Goal: Task Accomplishment & Management: Complete application form

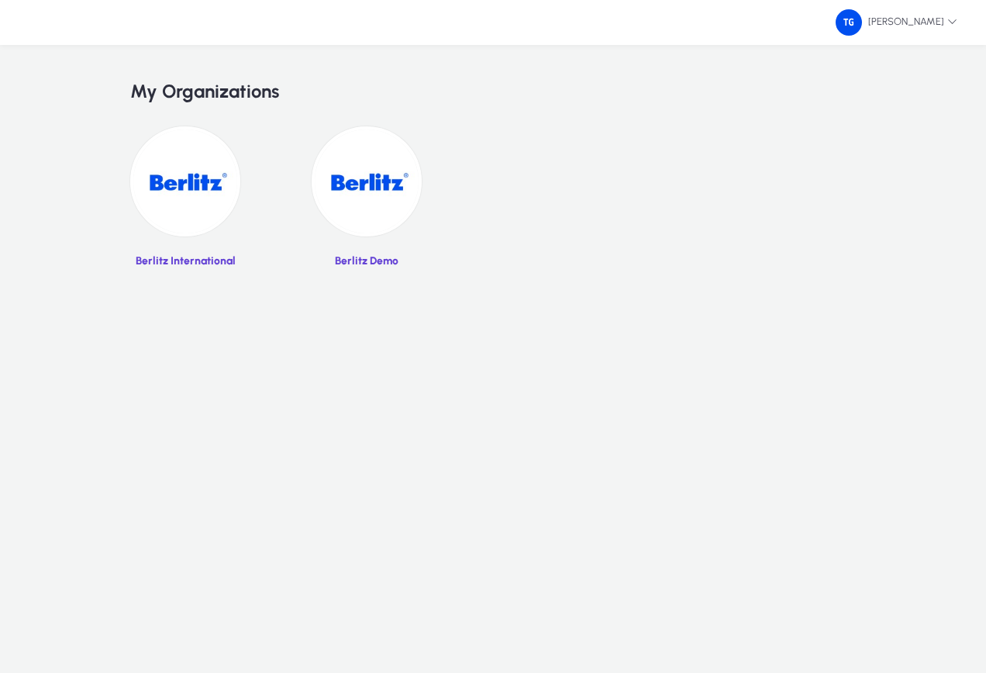
click at [184, 193] on img at bounding box center [185, 181] width 110 height 110
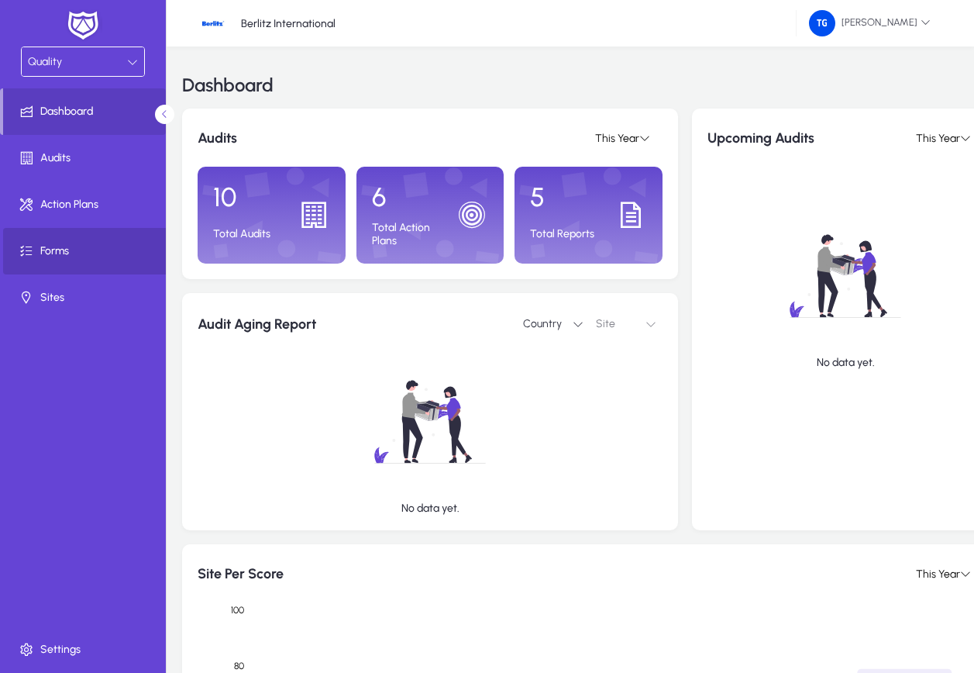
click at [50, 246] on span "Forms" at bounding box center [86, 251] width 166 height 16
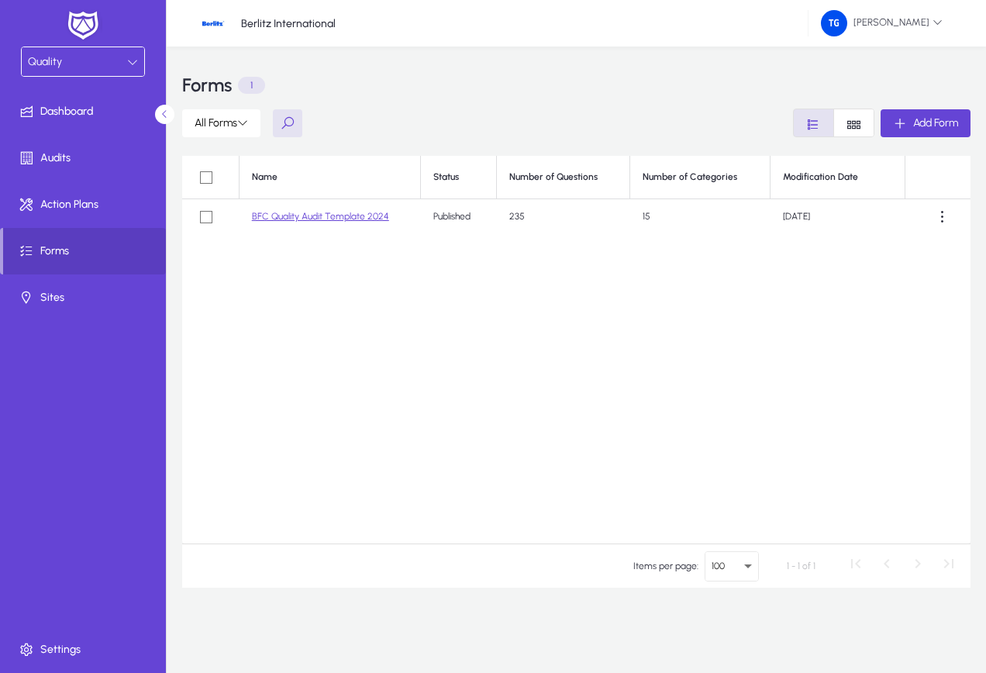
click at [343, 215] on link "BFC Quality Audit Template 2024" at bounding box center [320, 216] width 137 height 11
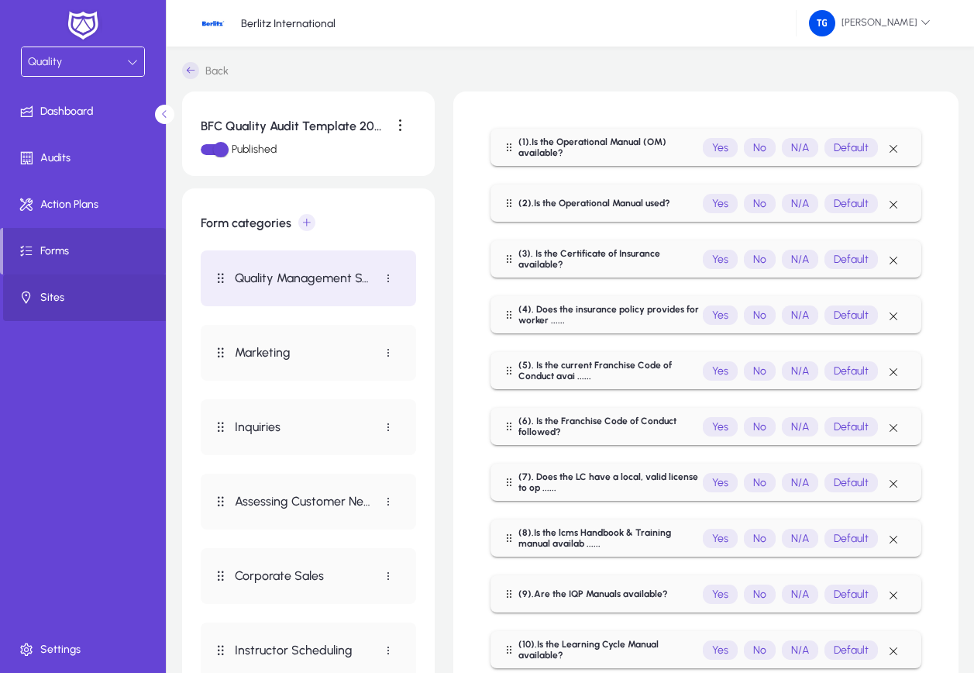
click at [45, 293] on span "Sites" at bounding box center [86, 298] width 166 height 16
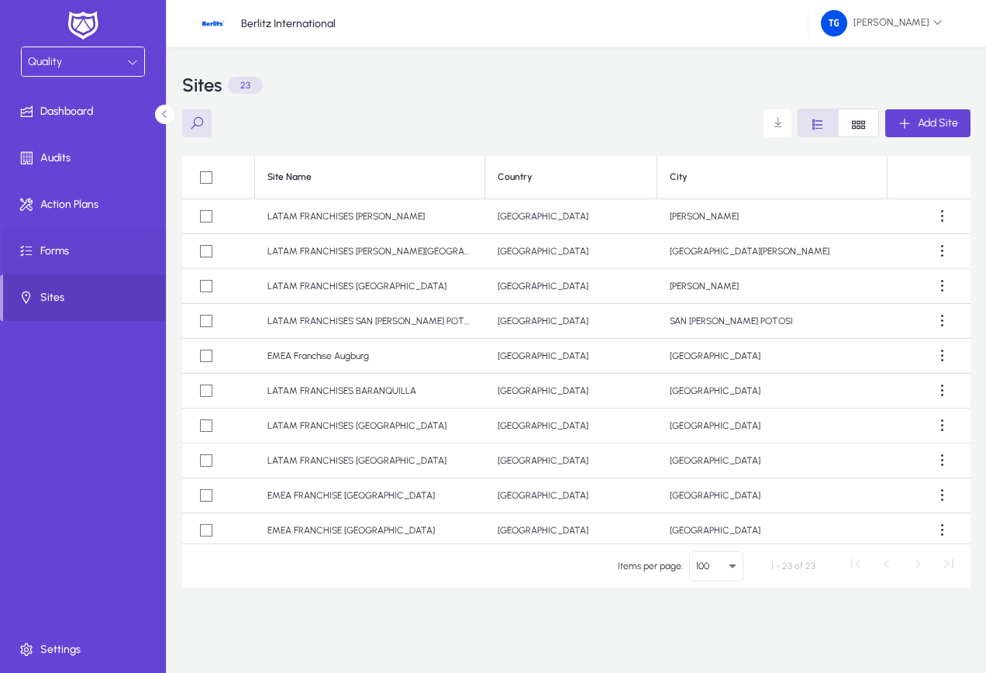
click at [53, 249] on span "Forms" at bounding box center [86, 251] width 166 height 16
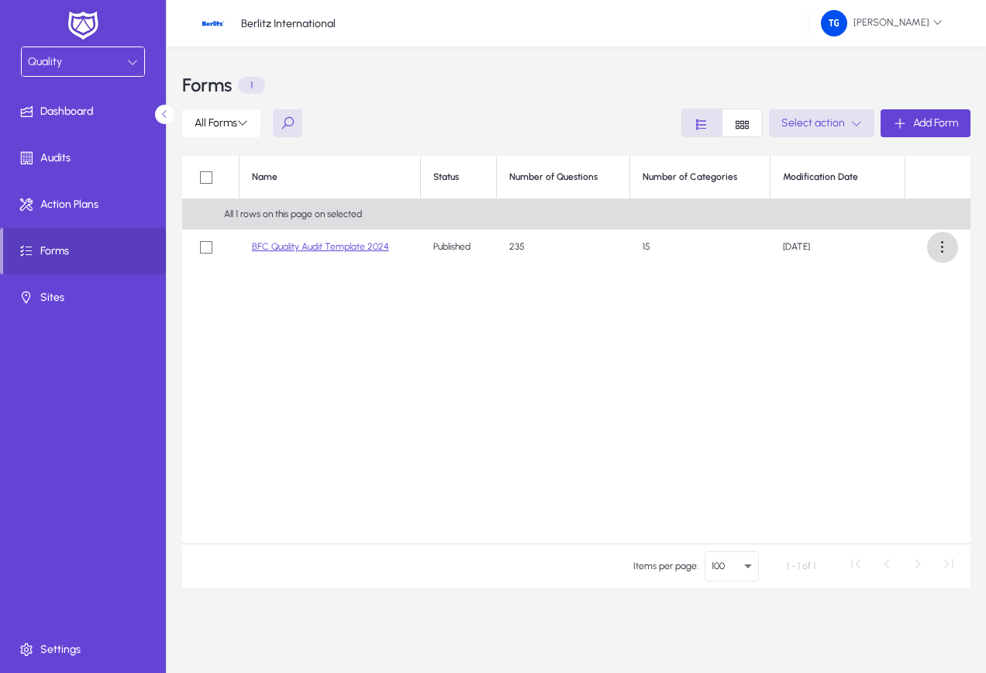
click at [945, 246] on span at bounding box center [942, 247] width 31 height 31
click at [856, 120] on div at bounding box center [493, 336] width 986 height 673
click at [860, 124] on span "button" at bounding box center [821, 123] width 105 height 37
click at [202, 244] on div at bounding box center [493, 336] width 986 height 673
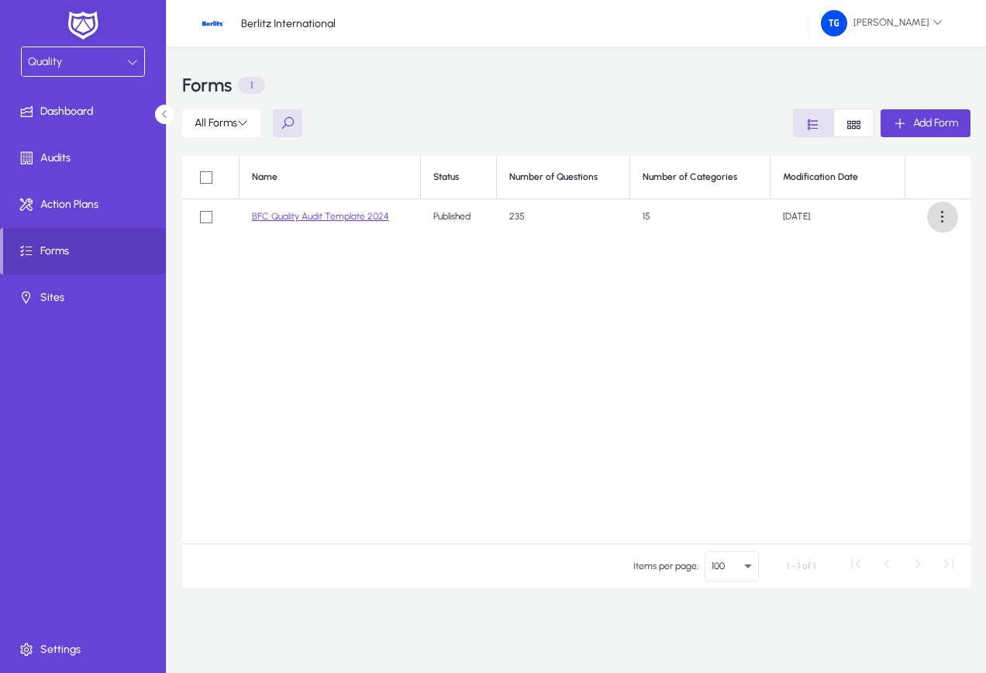
click at [945, 218] on span at bounding box center [942, 217] width 31 height 31
click at [249, 121] on div at bounding box center [493, 336] width 986 height 673
click at [246, 122] on icon at bounding box center [242, 122] width 11 height 11
click at [738, 343] on div at bounding box center [493, 336] width 986 height 673
click at [853, 125] on icon "Font Style" at bounding box center [853, 124] width 15 height 15
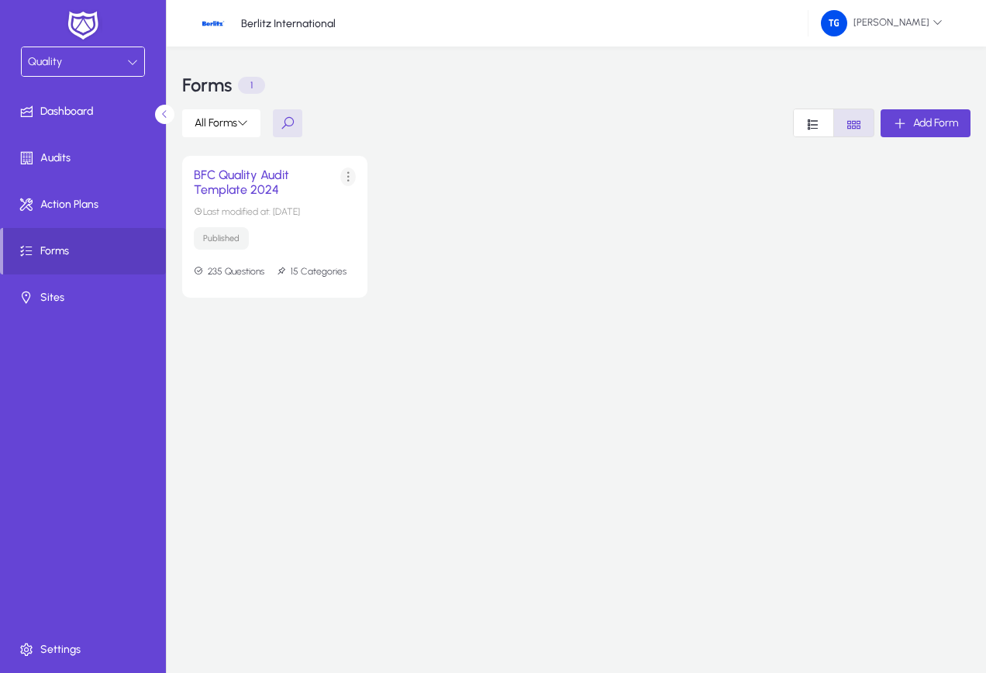
click at [348, 177] on span at bounding box center [348, 176] width 31 height 31
click at [810, 128] on div at bounding box center [493, 336] width 986 height 673
click at [810, 128] on icon "Font Style" at bounding box center [813, 124] width 15 height 15
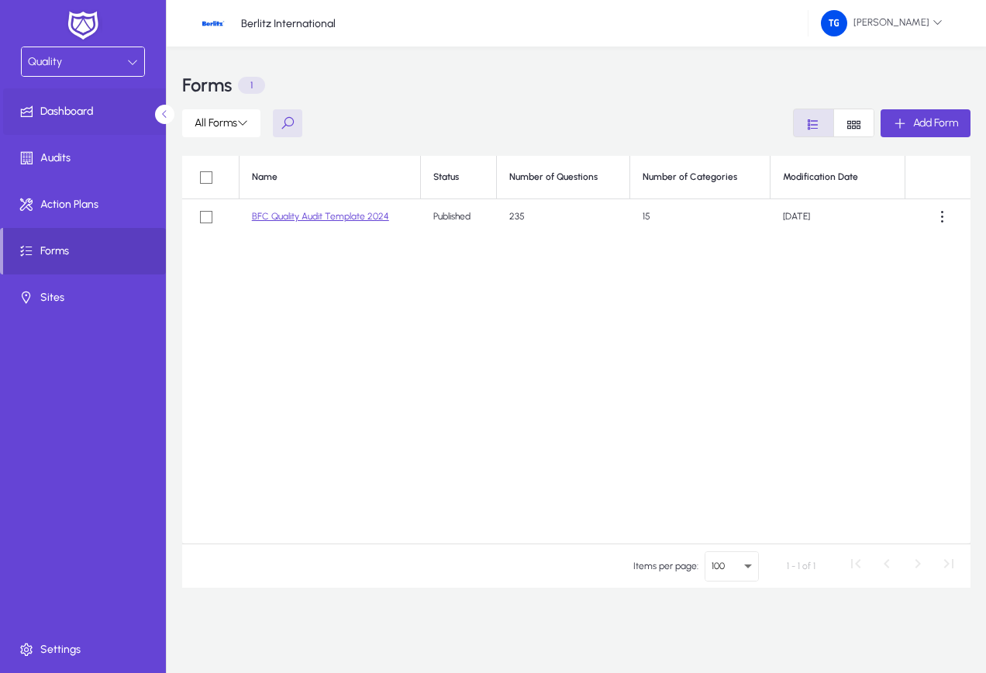
click at [69, 109] on span "Dashboard" at bounding box center [86, 112] width 166 height 16
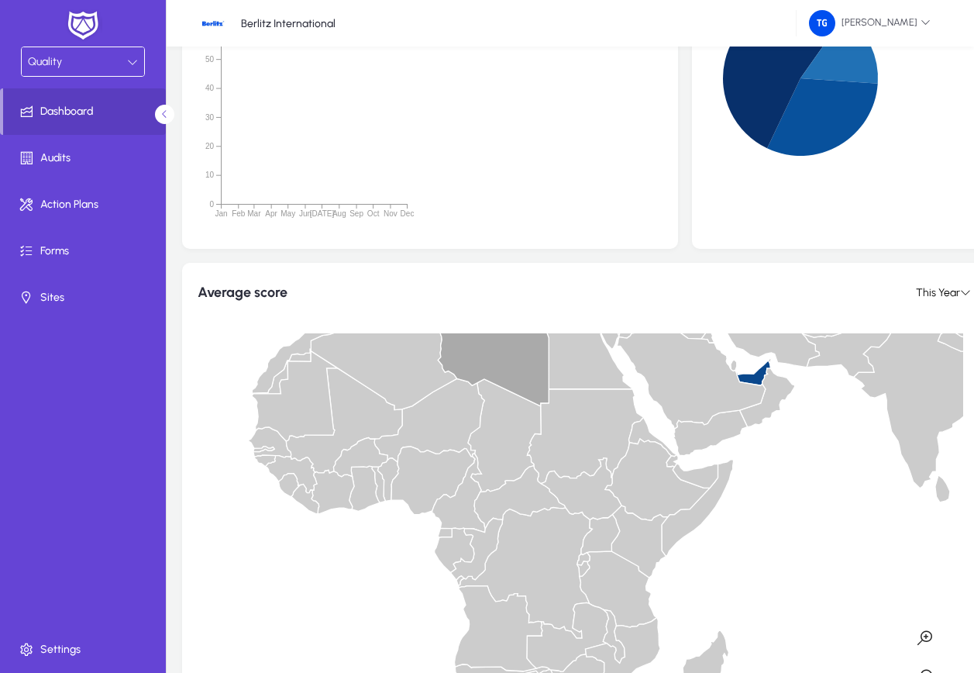
scroll to position [1325, 0]
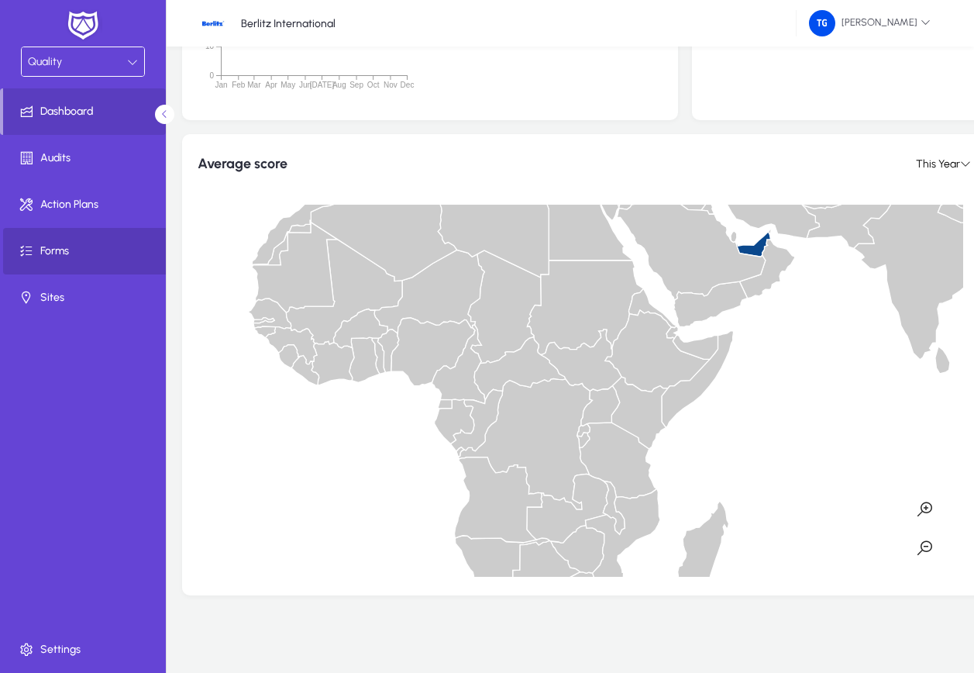
click at [40, 246] on span "Forms" at bounding box center [86, 251] width 166 height 16
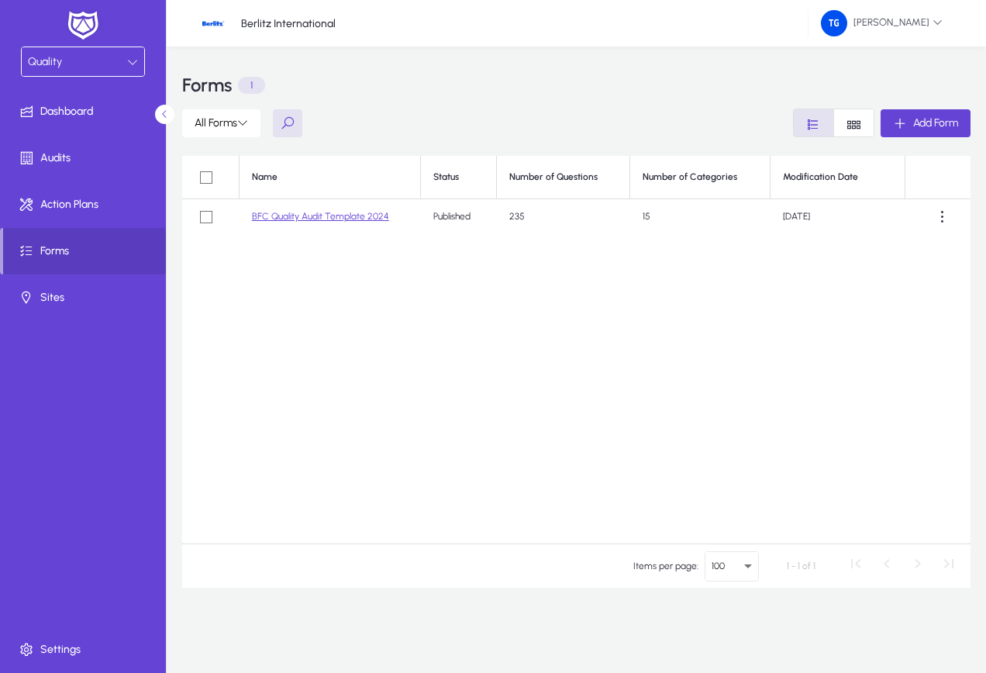
click at [322, 215] on link "BFC Quality Audit Template 2024" at bounding box center [320, 216] width 137 height 11
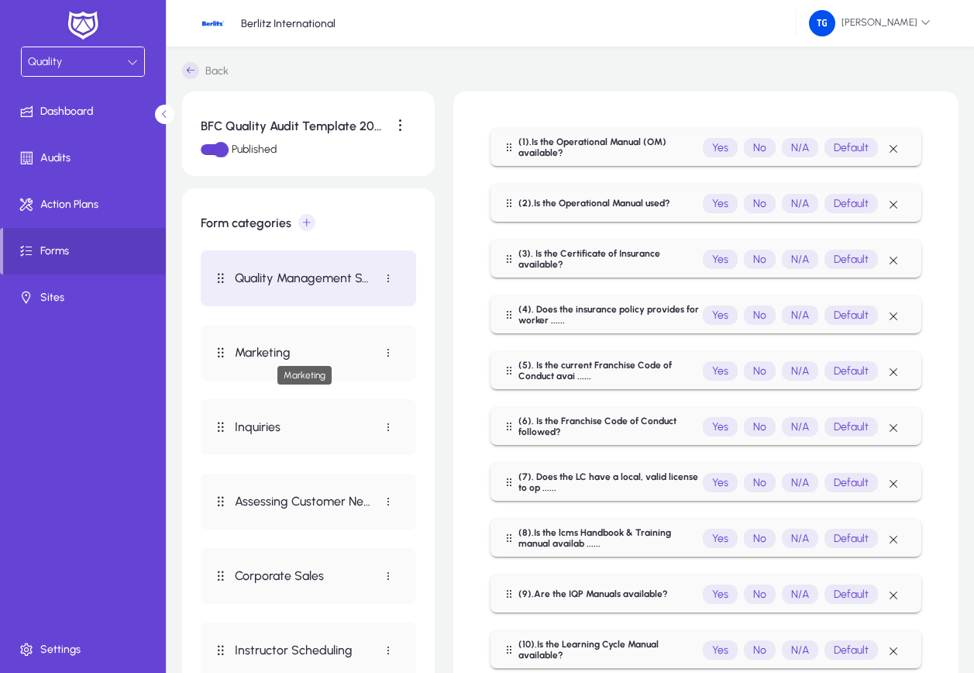
click at [272, 346] on p "Marketing" at bounding box center [304, 352] width 138 height 15
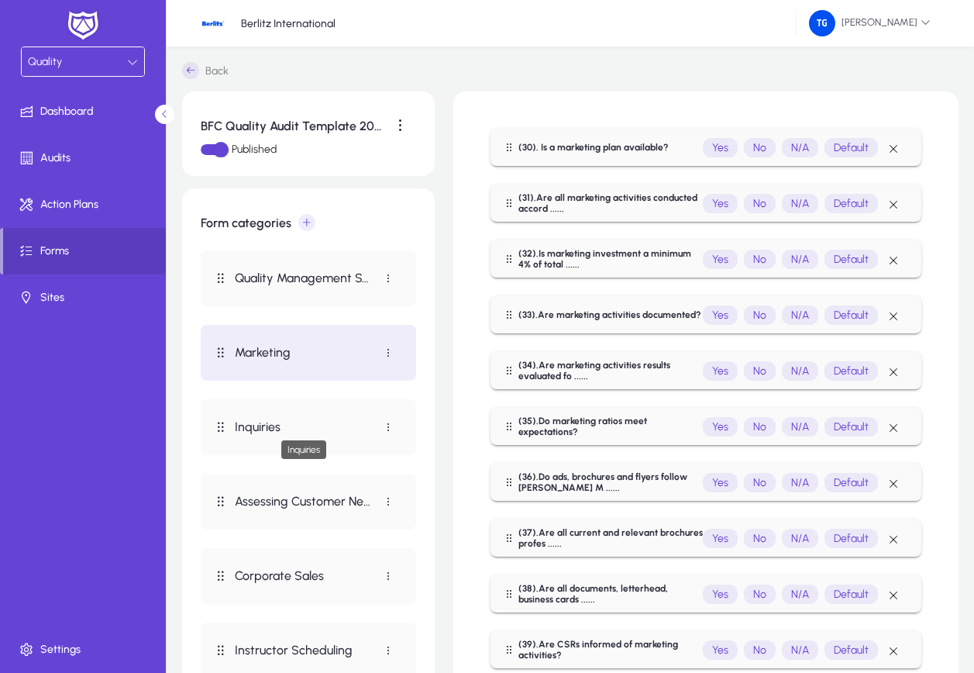
click at [260, 429] on p "Inquiries" at bounding box center [304, 426] width 138 height 15
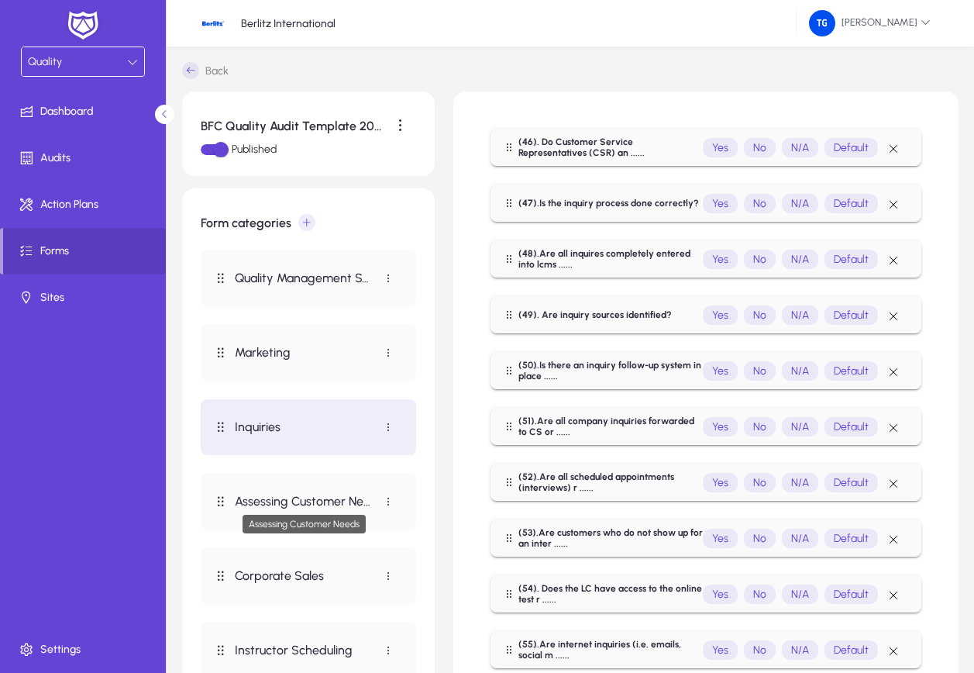
click at [289, 500] on p "Assessing Customer Needs" at bounding box center [304, 501] width 138 height 15
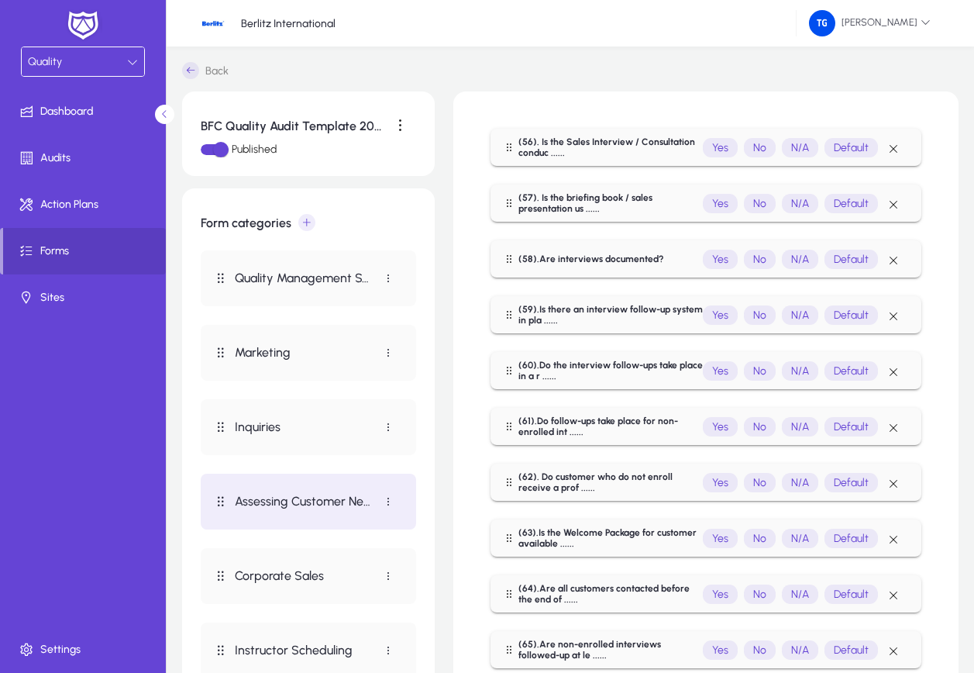
click at [327, 567] on div "Corporate Sales" at bounding box center [308, 575] width 191 height 31
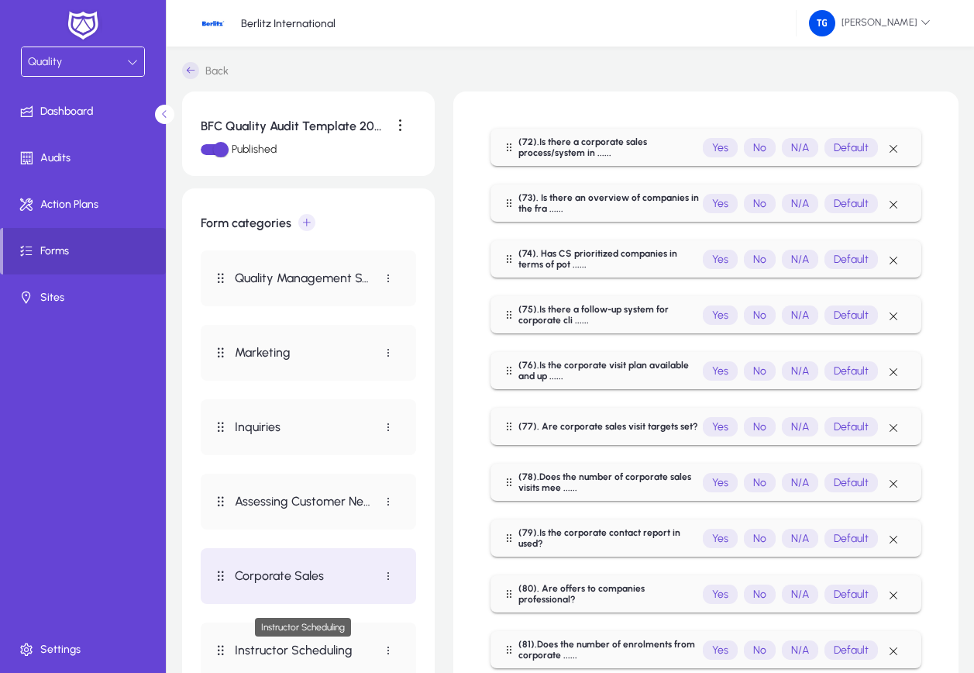
click at [319, 653] on p "Instructor Scheduling" at bounding box center [304, 650] width 138 height 15
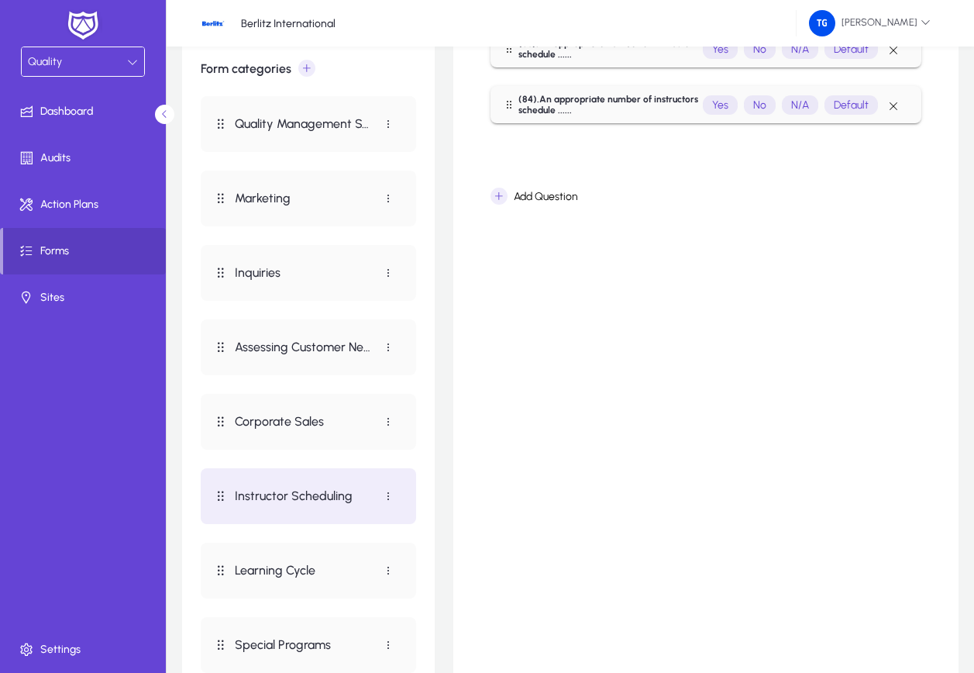
scroll to position [155, 0]
click at [291, 567] on p "Learning Cycle" at bounding box center [304, 569] width 138 height 15
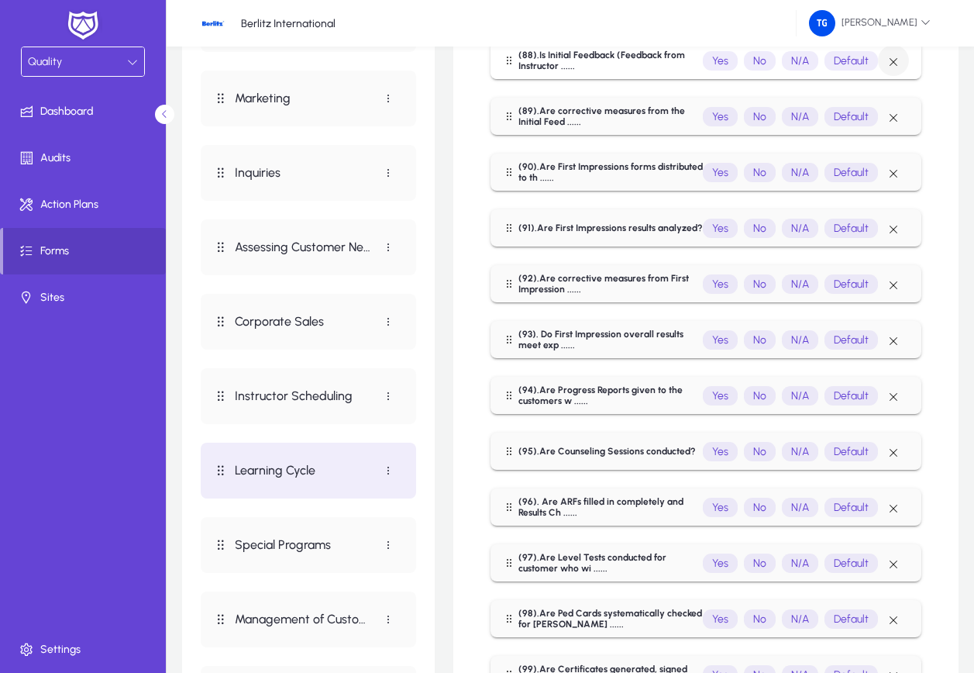
scroll to position [310, 0]
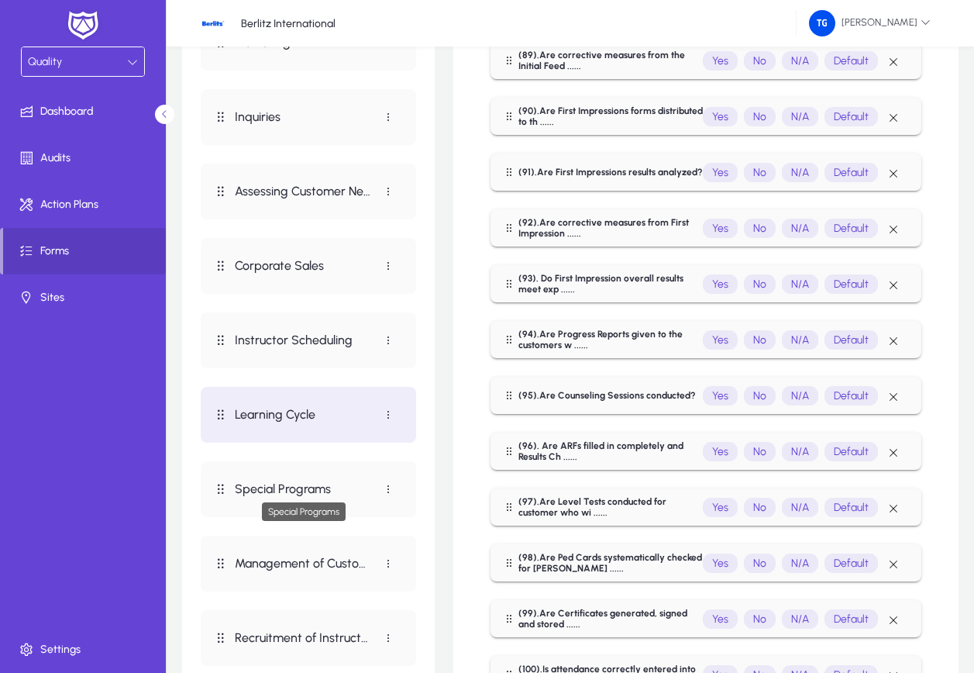
click at [285, 484] on p "Special Programs" at bounding box center [304, 488] width 138 height 15
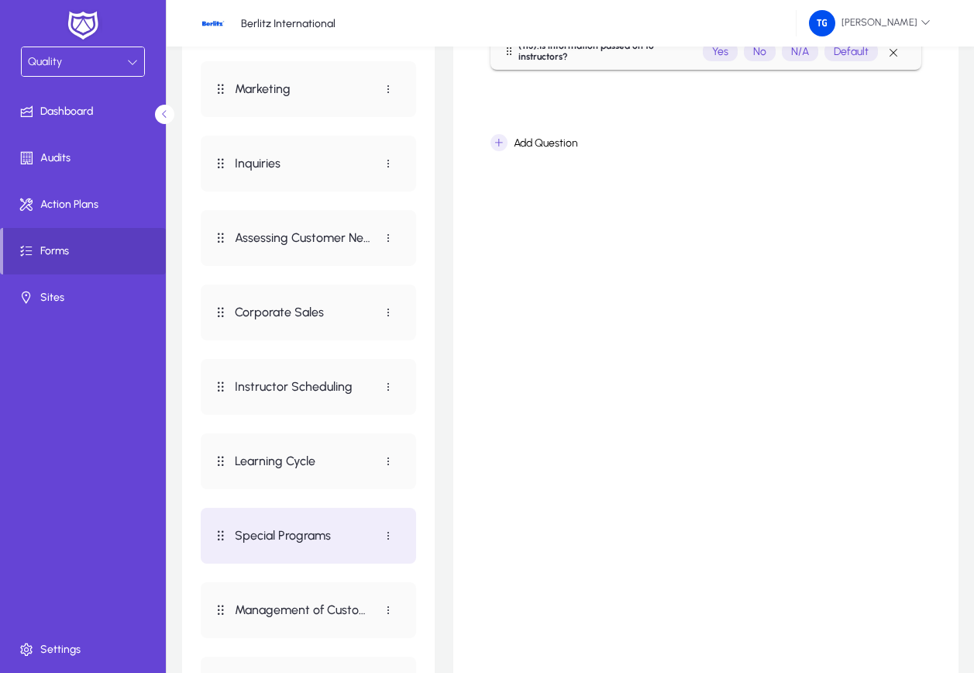
scroll to position [310, 0]
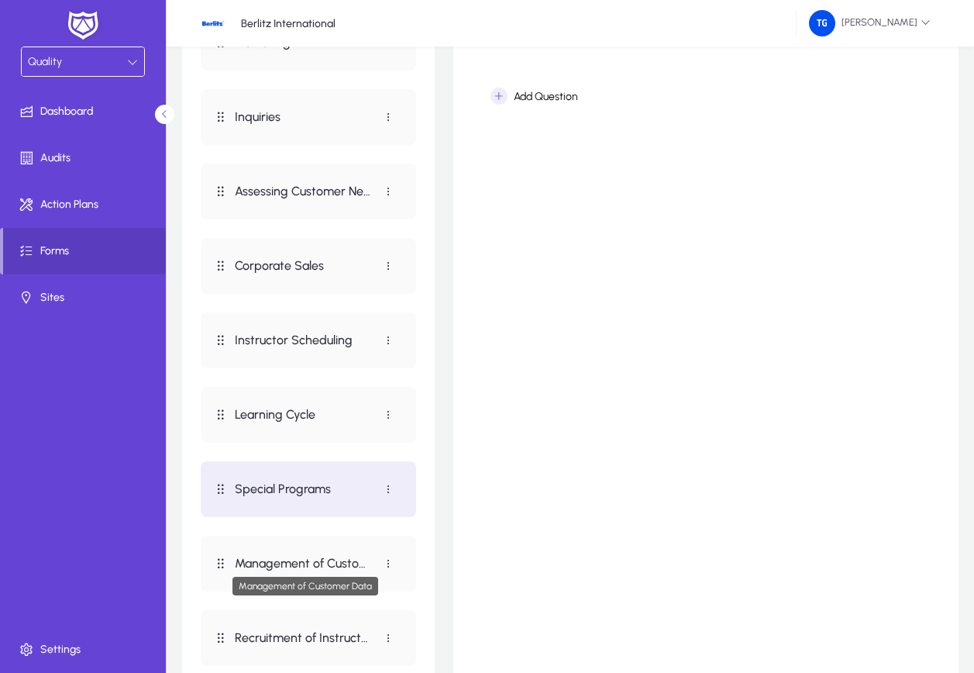
click at [308, 562] on p "Management of Customer Data" at bounding box center [304, 563] width 138 height 15
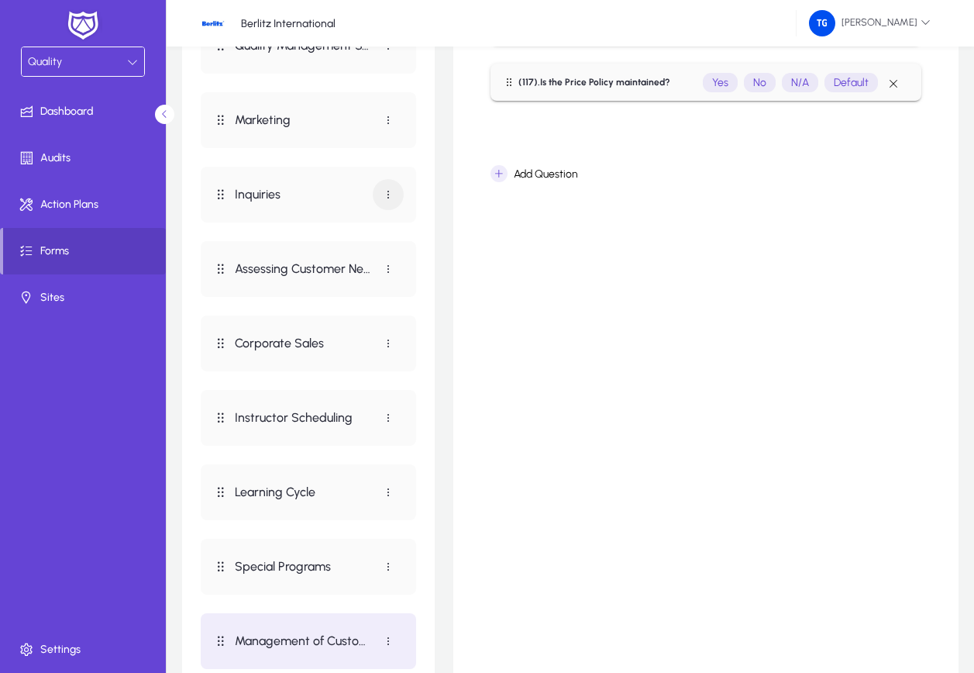
scroll to position [310, 0]
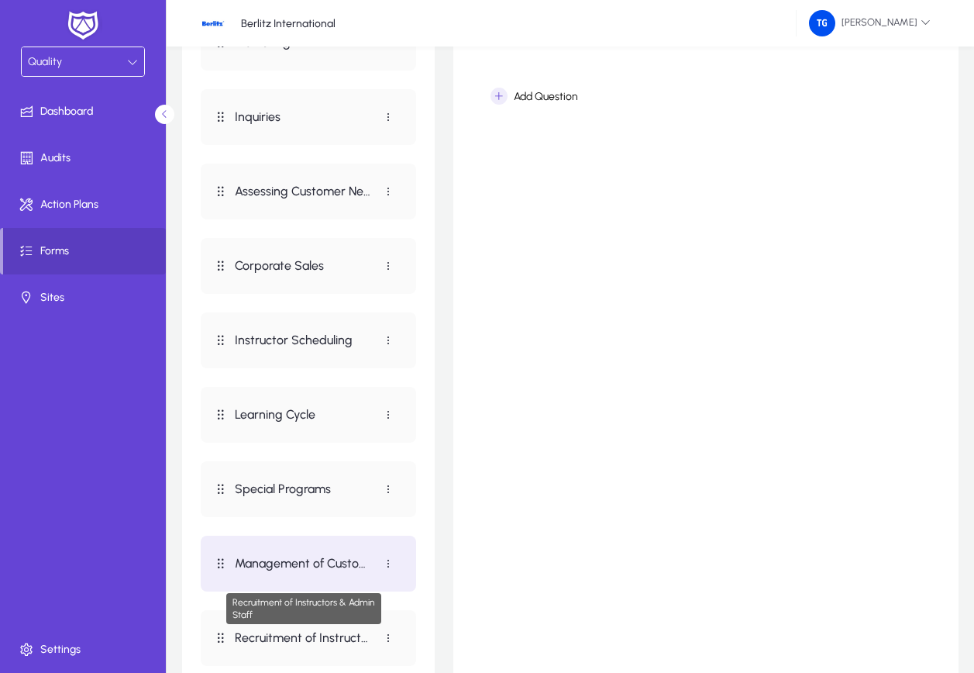
click at [296, 635] on p "Recruitment of Instructors & Admin Staff" at bounding box center [304, 637] width 138 height 15
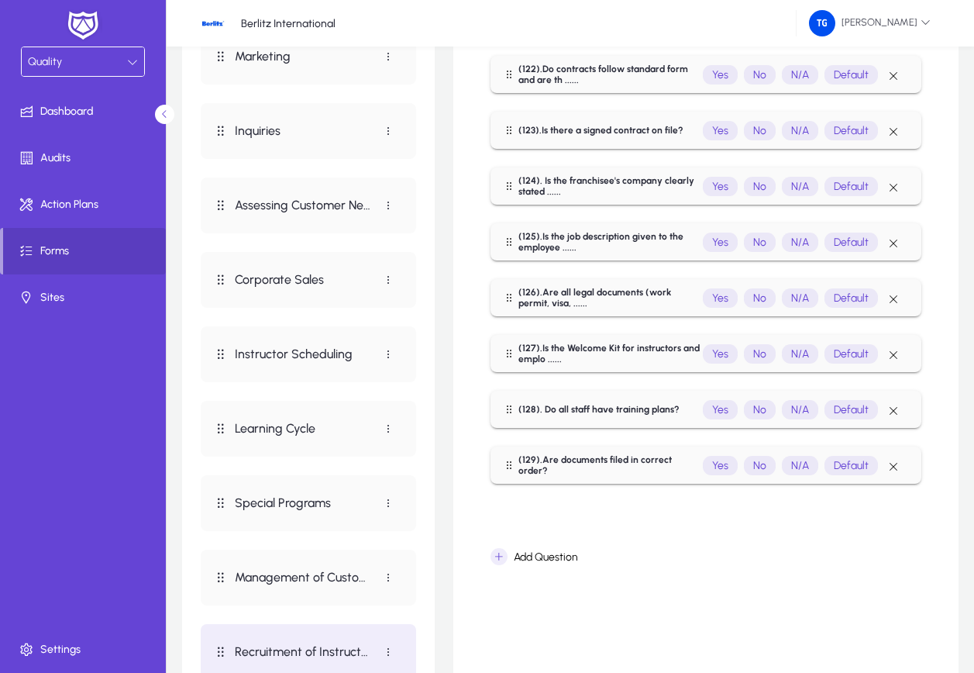
scroll to position [388, 0]
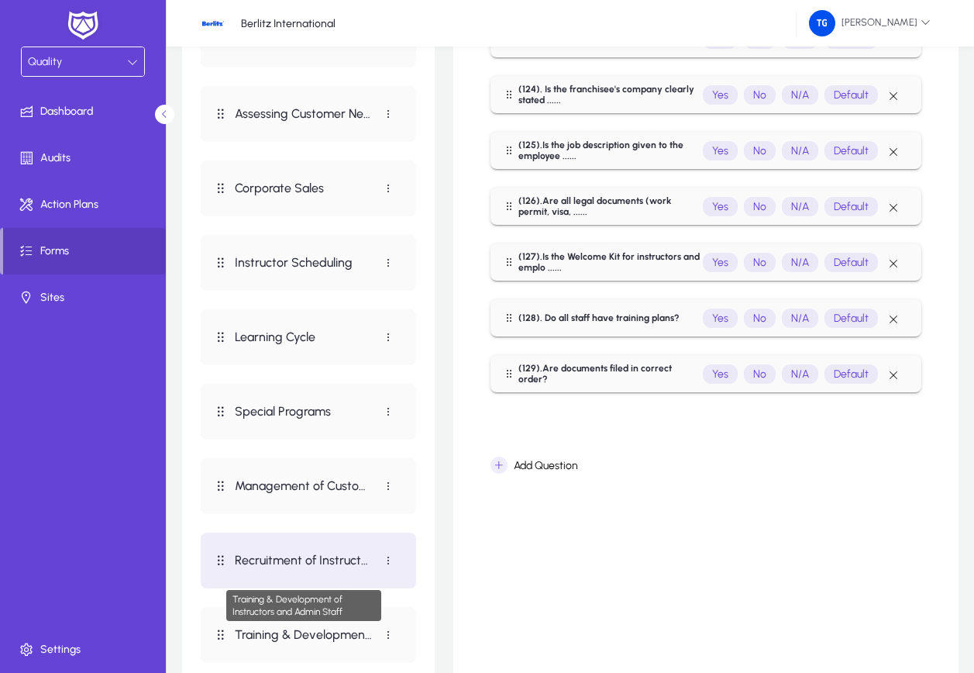
click at [328, 632] on p "Training & Development of Instructors and Admin Staff" at bounding box center [304, 634] width 138 height 15
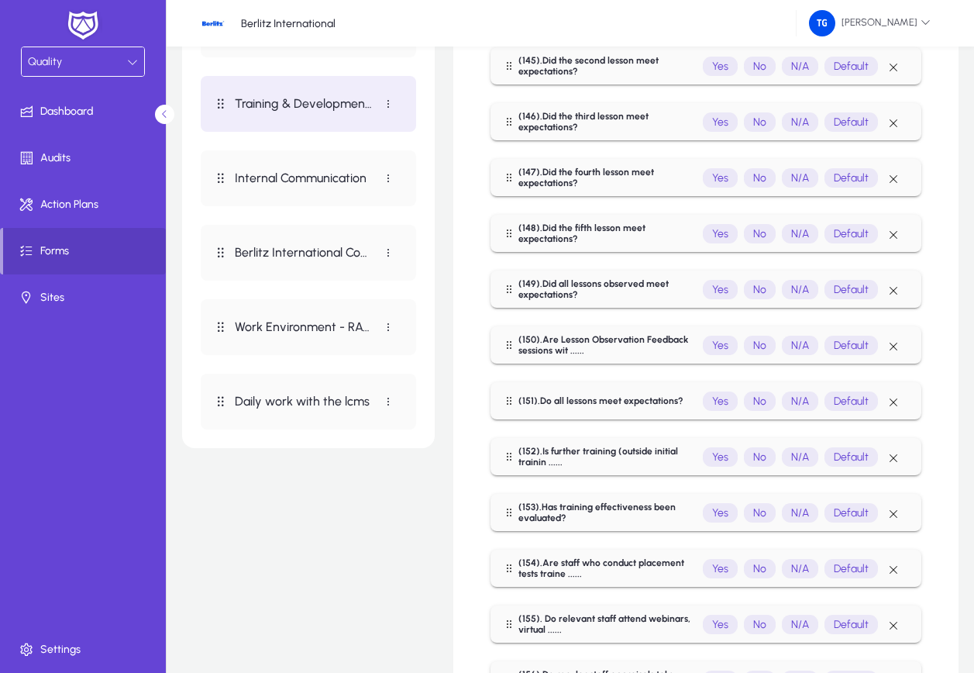
scroll to position [913, 0]
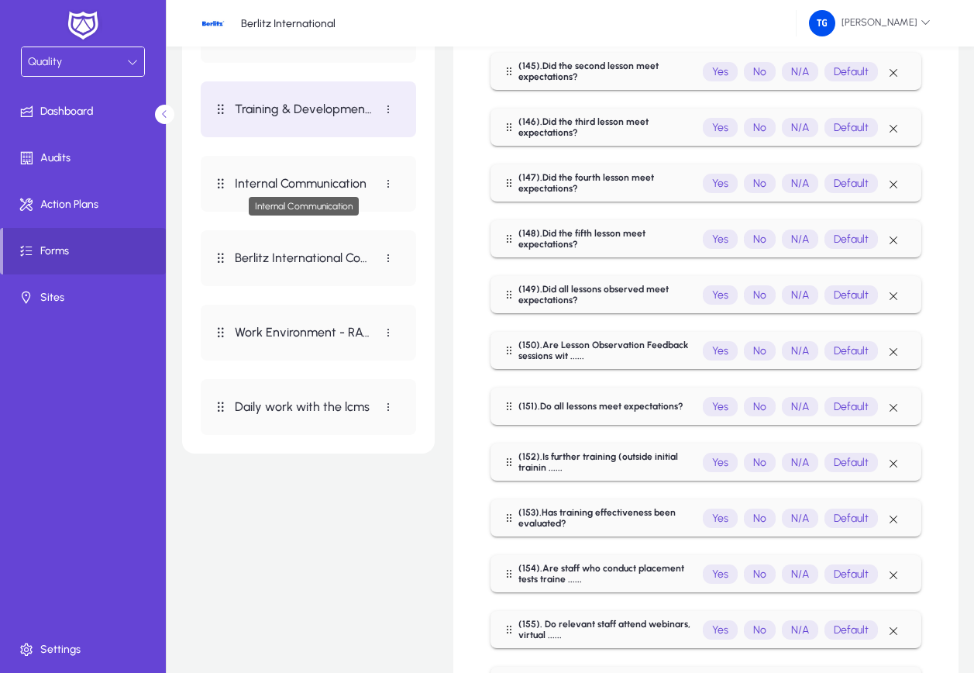
click at [318, 186] on p "Internal Communication" at bounding box center [304, 183] width 138 height 15
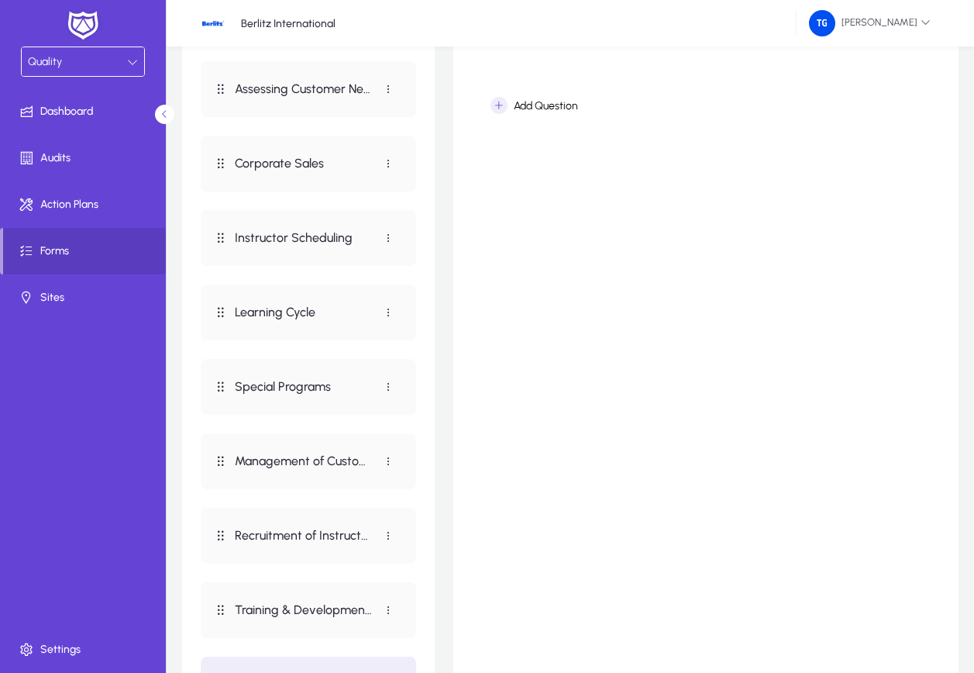
scroll to position [543, 0]
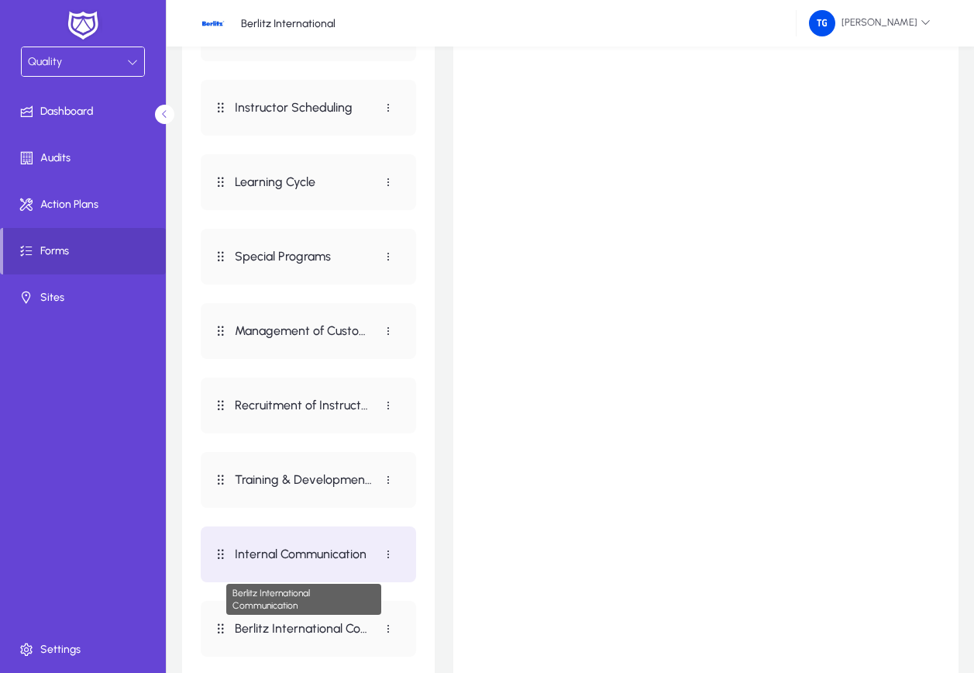
click at [323, 627] on p "Berlitz International Communication" at bounding box center [304, 628] width 138 height 15
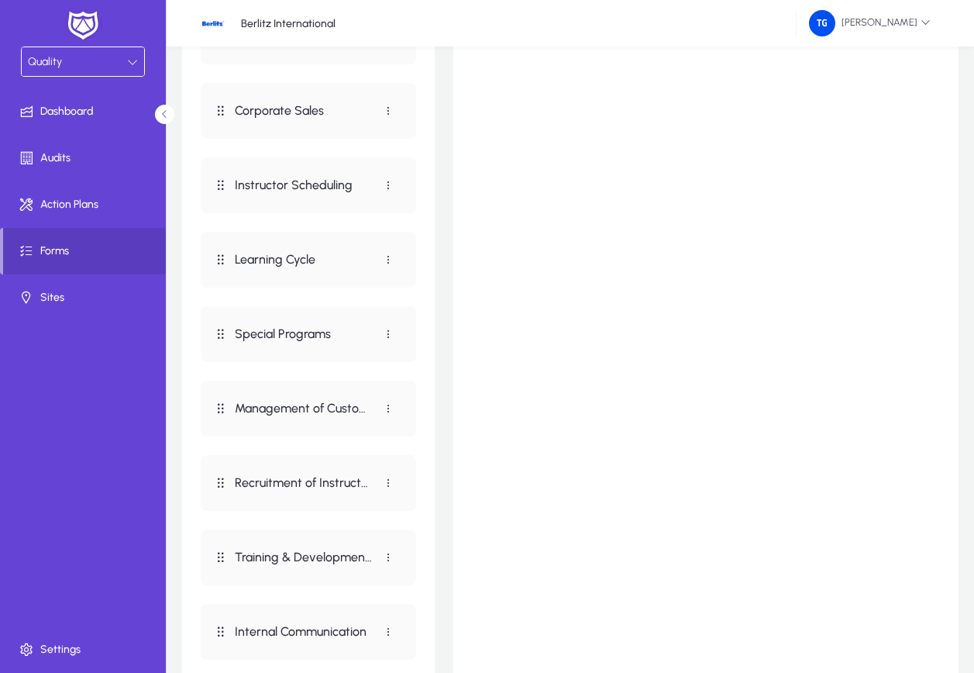
scroll to position [771, 0]
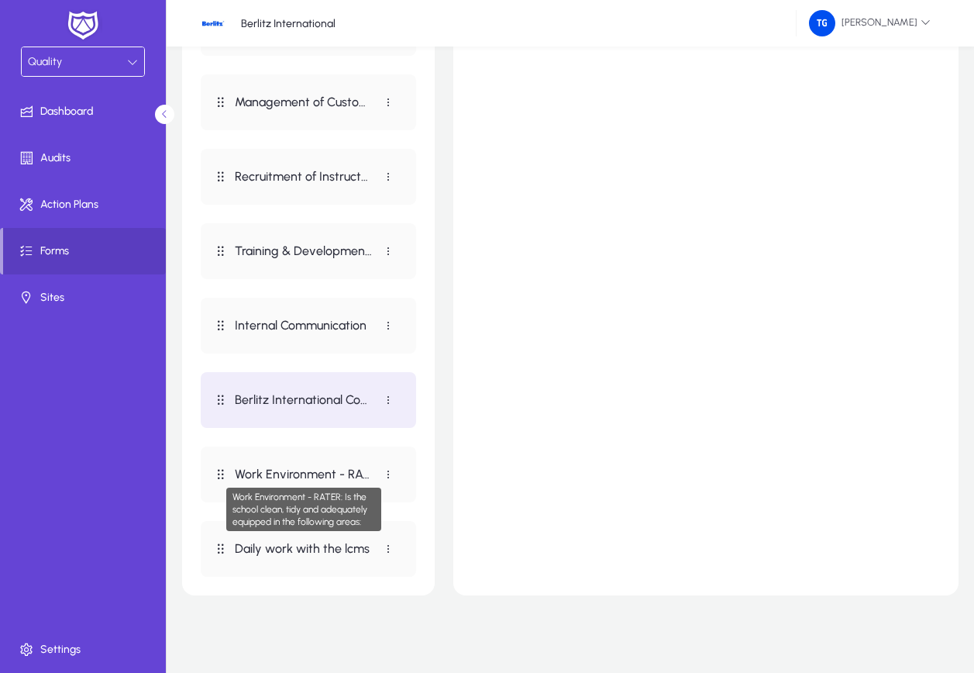
click at [312, 470] on p "Work Environment - RATER: Is the school clean, tidy and adequately equipped in …" at bounding box center [304, 474] width 138 height 15
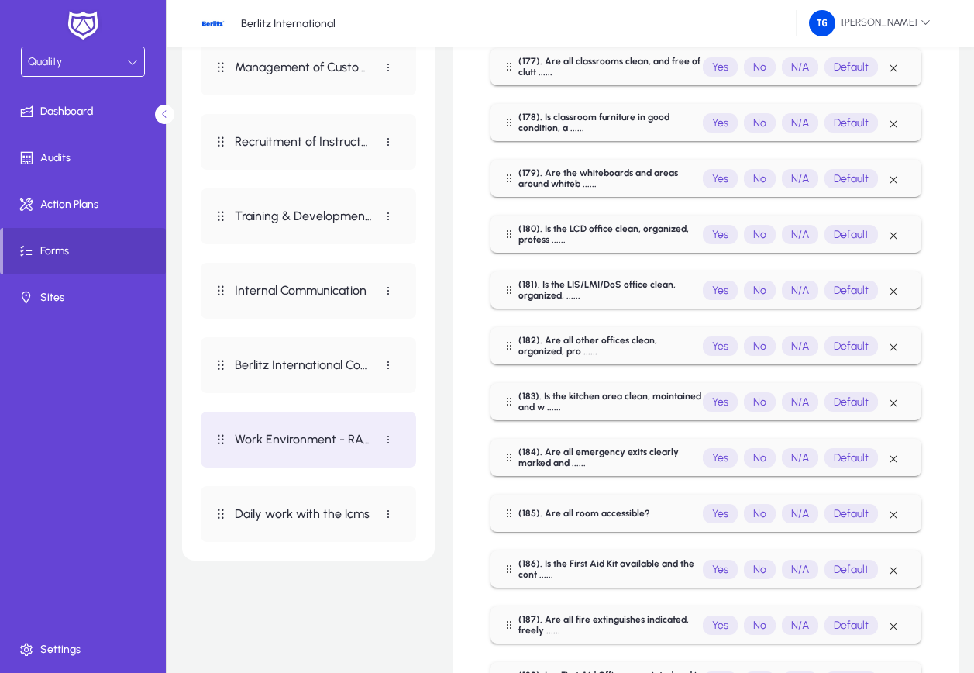
scroll to position [1085, 0]
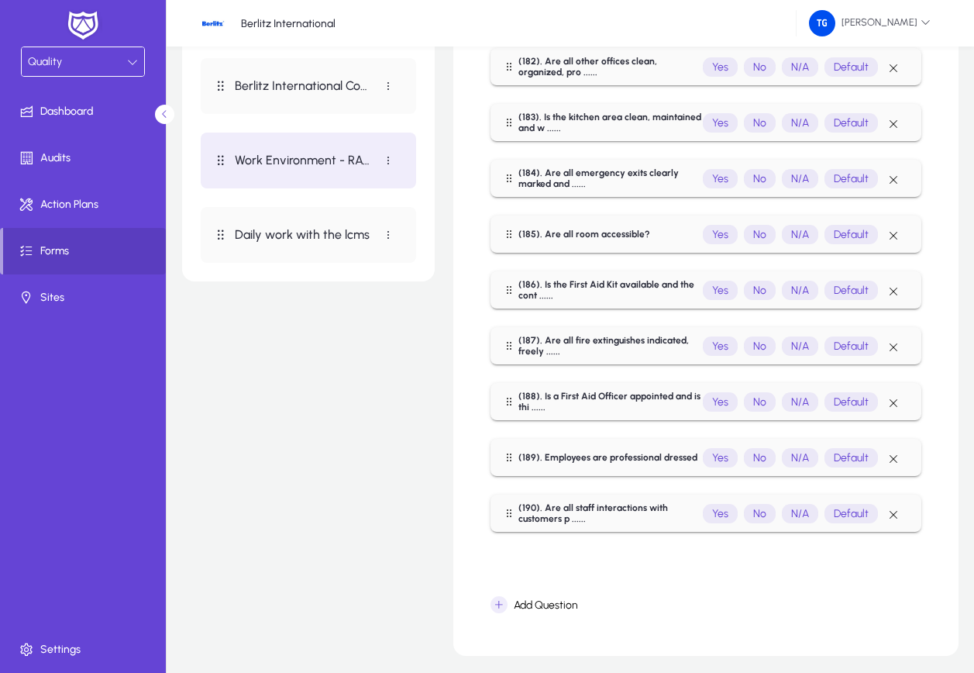
click at [308, 215] on button "Daily work with the lcms" at bounding box center [308, 235] width 215 height 56
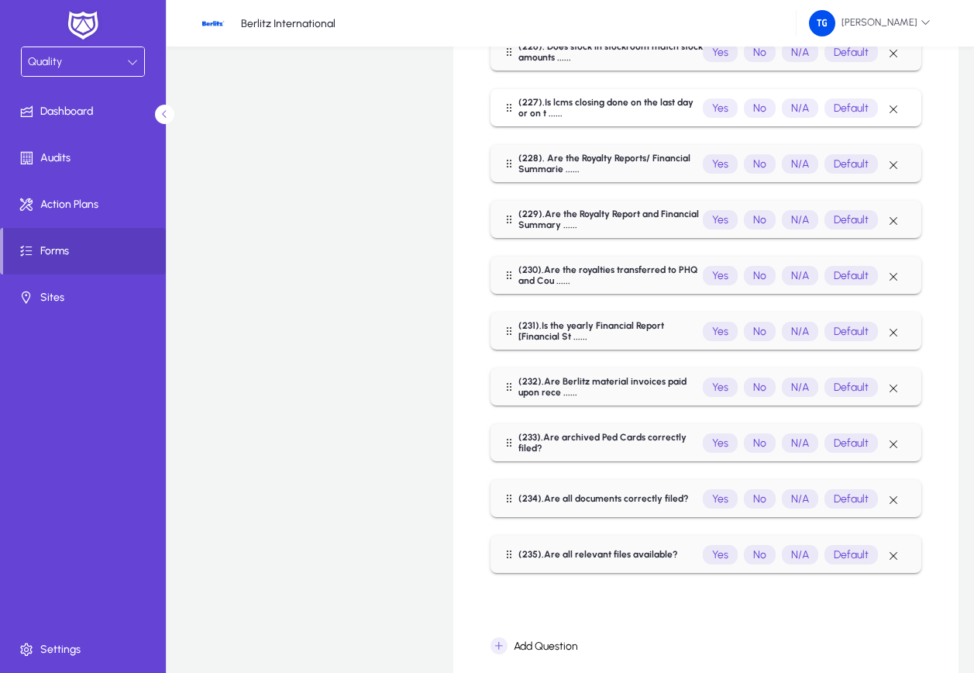
scroll to position [2150, 0]
